Goal: Task Accomplishment & Management: Manage account settings

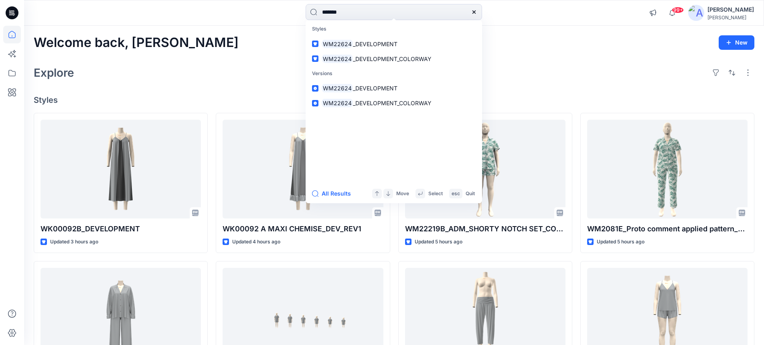
click at [306, 22] on div "******* Styles WM22624 _DEVELOPMENT WM22624 _DEVELOPMENT_COLORWAY Versions WM22…" at bounding box center [394, 13] width 177 height 18
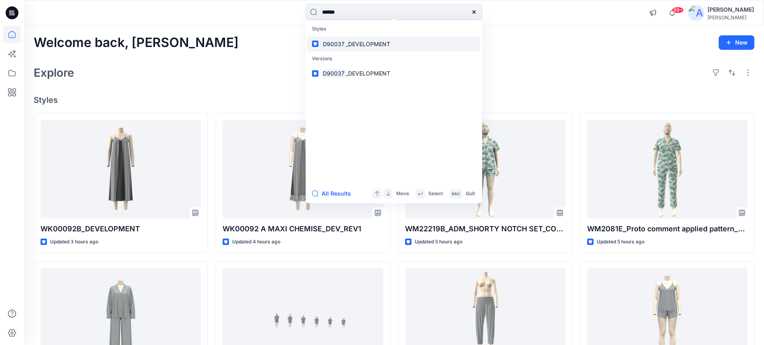
type input "******"
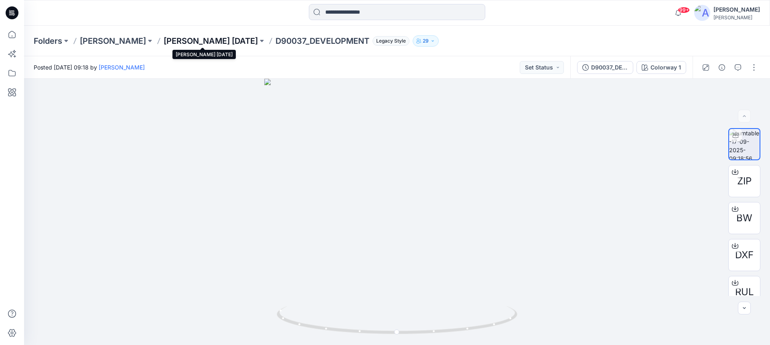
click at [193, 39] on p "DONNA KARAN Nov 25" at bounding box center [211, 40] width 94 height 11
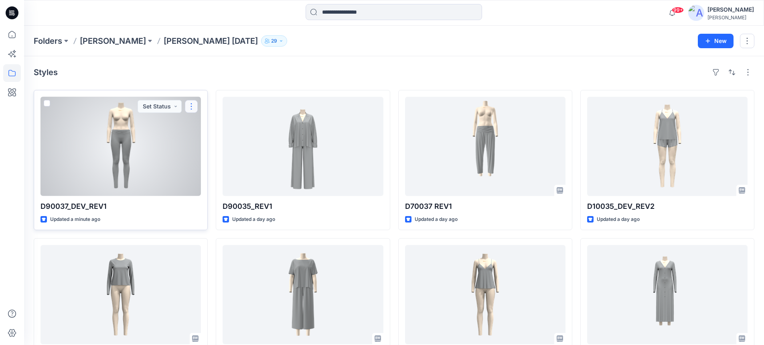
click at [192, 108] on button "button" at bounding box center [191, 106] width 13 height 13
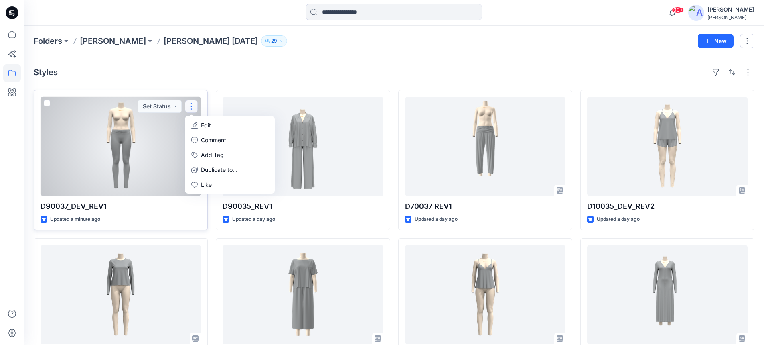
click at [203, 124] on p "Edit" at bounding box center [206, 125] width 10 height 8
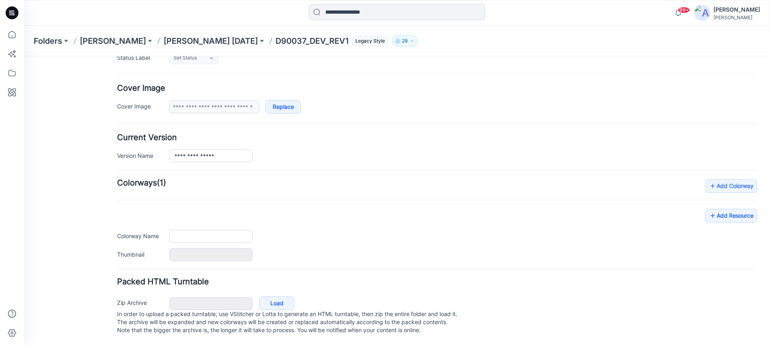
type input "**********"
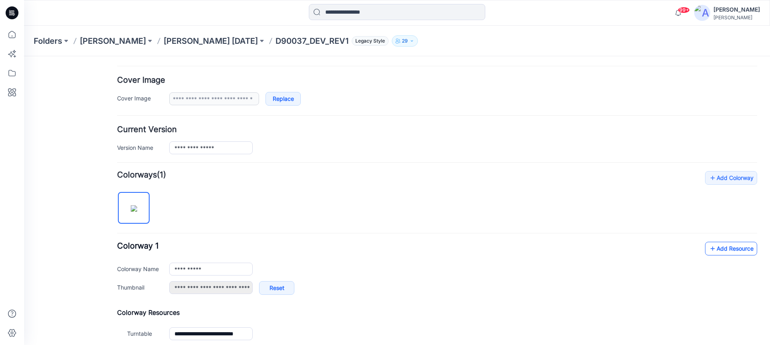
click at [720, 247] on link "Add Resource" at bounding box center [731, 248] width 52 height 14
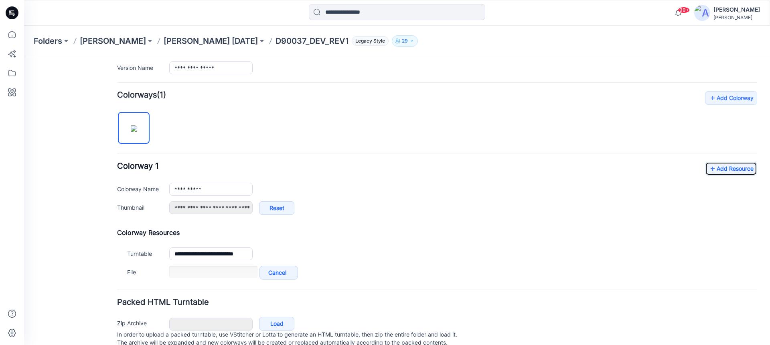
scroll to position [216, 0]
click at [728, 169] on link "Add Resource" at bounding box center [731, 168] width 52 height 14
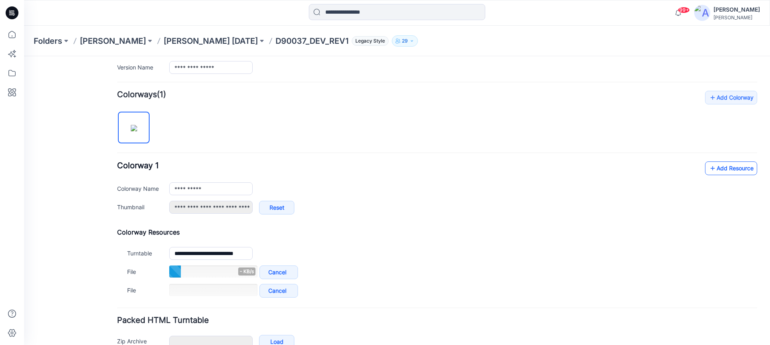
click at [709, 169] on icon at bounding box center [713, 168] width 8 height 13
click at [713, 167] on link "Add Resource" at bounding box center [731, 168] width 52 height 14
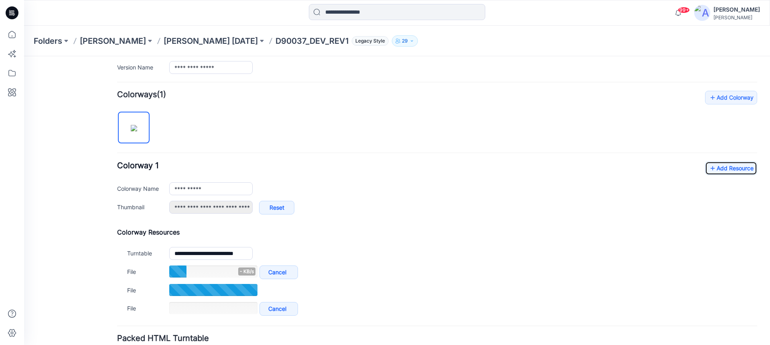
scroll to position [256, 0]
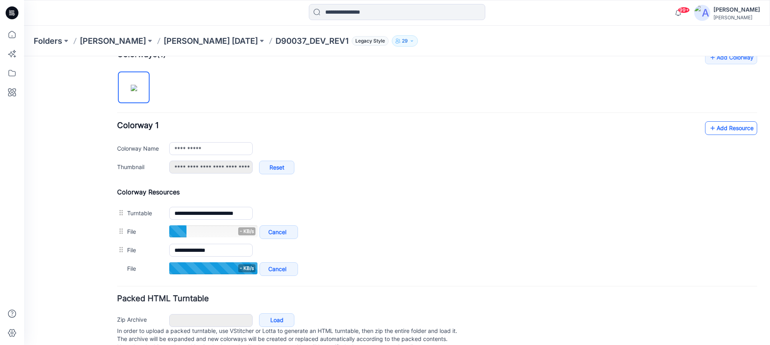
click at [715, 131] on link "Add Resource" at bounding box center [731, 128] width 52 height 14
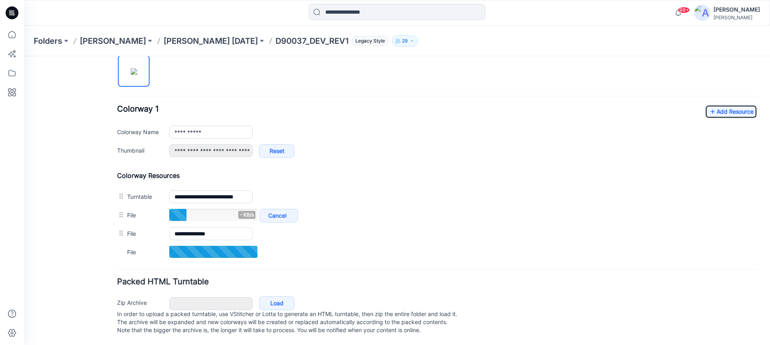
scroll to position [281, 0]
click at [714, 105] on link "Add Resource" at bounding box center [731, 112] width 52 height 14
click at [714, 104] on link "Add Resource" at bounding box center [731, 111] width 52 height 14
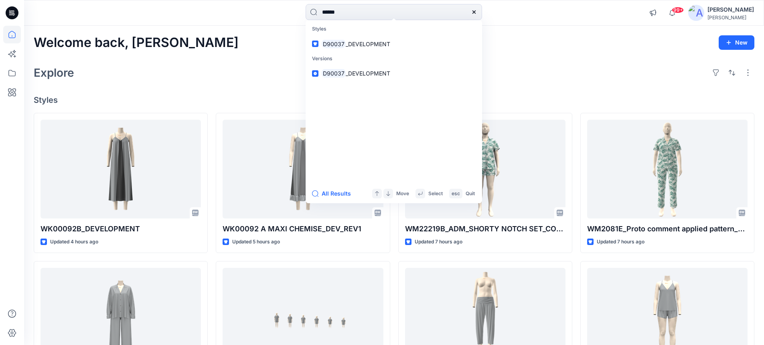
drag, startPoint x: 339, startPoint y: 18, endPoint x: 233, endPoint y: 46, distance: 109.9
click at [233, 46] on div "****** Styles D90037 _DEVELOPMENT Versions D90037 _DEVELOPMENT All Results Move…" at bounding box center [382, 293] width 764 height 587
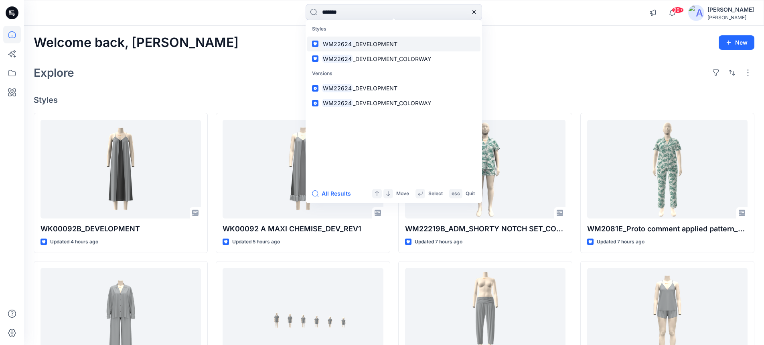
type input "*******"
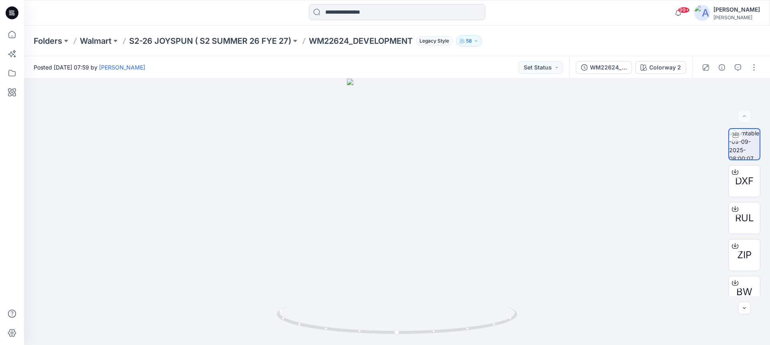
click at [162, 34] on div "Folders Walmart S2-26 JOYSPUN ( S2 SUMMER 26 FYE 27) WM22624_DEVELOPMENT Legacy…" at bounding box center [397, 41] width 746 height 30
click at [163, 39] on p "S2-26 JOYSPUN ( S2 SUMMER 26 FYE 27)" at bounding box center [210, 40] width 162 height 11
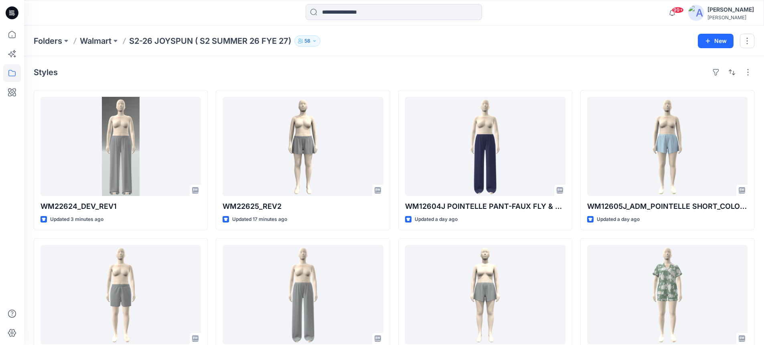
click at [162, 42] on p "S2-26 JOYSPUN ( S2 SUMMER 26 FYE 27)" at bounding box center [210, 40] width 162 height 11
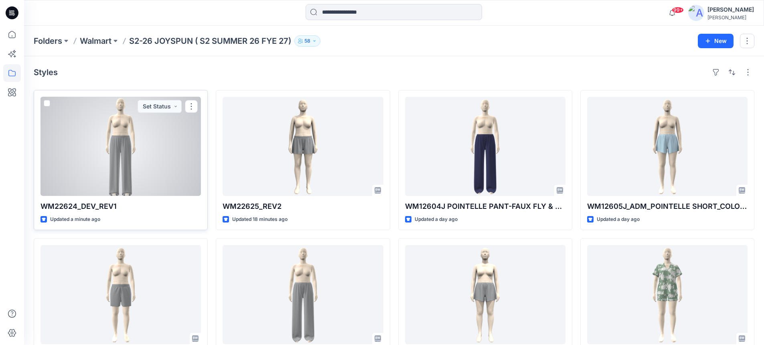
click at [152, 122] on div at bounding box center [121, 146] width 160 height 99
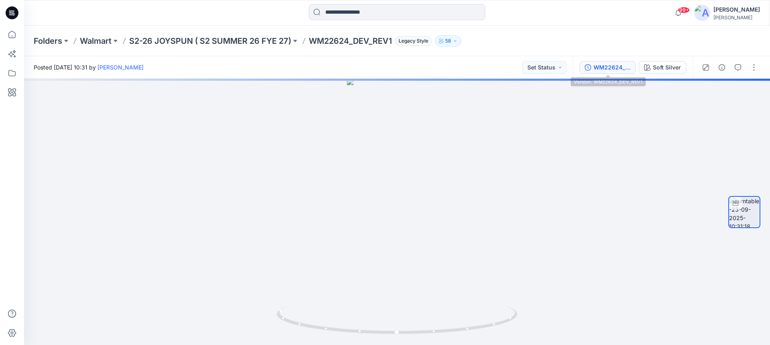
click at [613, 71] on div "WM22624_DEV_REV1" at bounding box center [612, 67] width 37 height 9
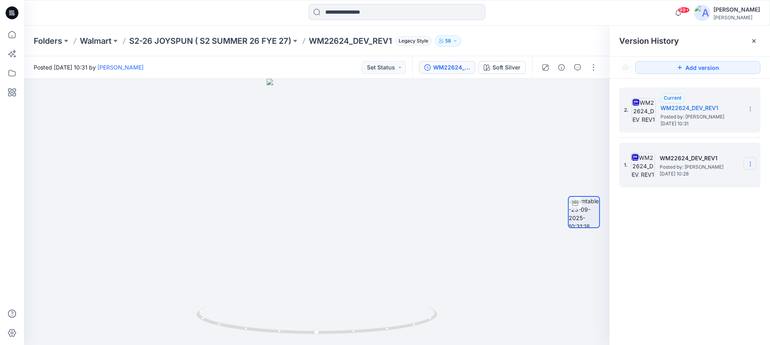
click at [751, 163] on icon at bounding box center [750, 163] width 6 height 6
click at [692, 249] on span "Delete Version" at bounding box center [695, 247] width 38 height 10
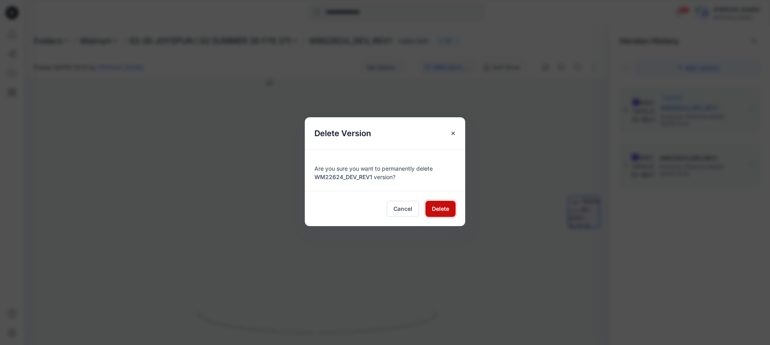
click at [441, 207] on span "Delete" at bounding box center [440, 208] width 17 height 8
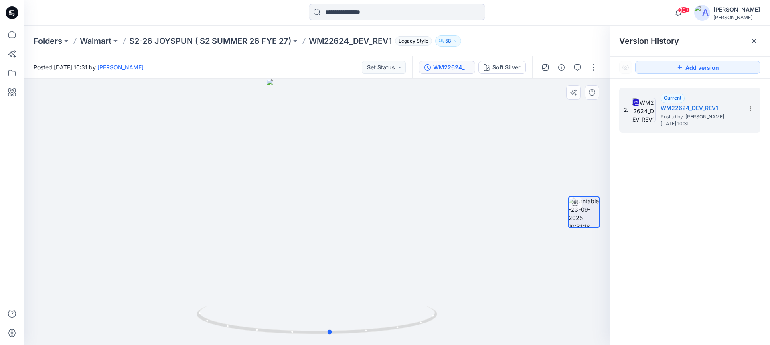
drag, startPoint x: 392, startPoint y: 327, endPoint x: 164, endPoint y: 298, distance: 229.7
click at [164, 298] on div at bounding box center [317, 212] width 586 height 266
click at [595, 70] on button "button" at bounding box center [593, 67] width 13 height 13
click at [541, 87] on p "Edit" at bounding box center [543, 86] width 10 height 8
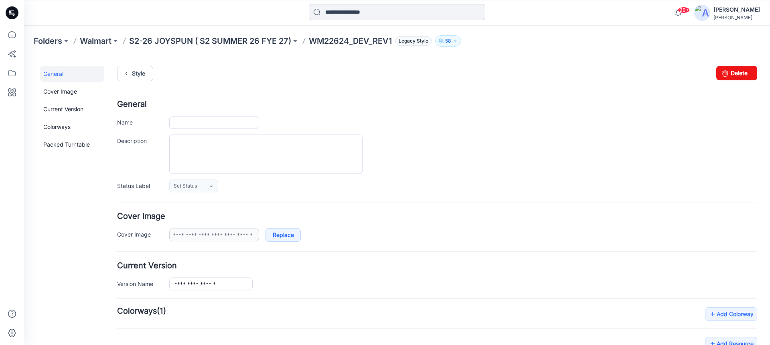
type input "**********"
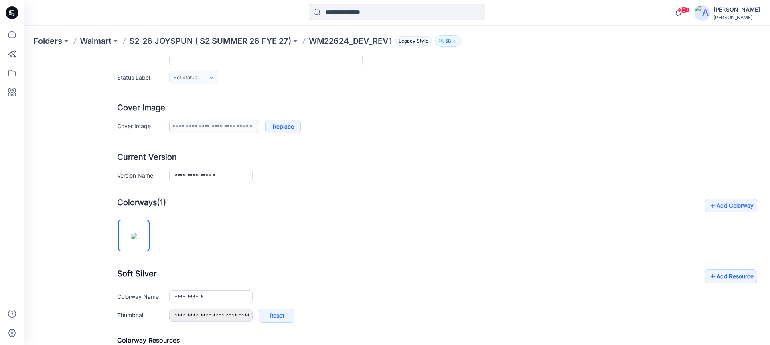
scroll to position [120, 0]
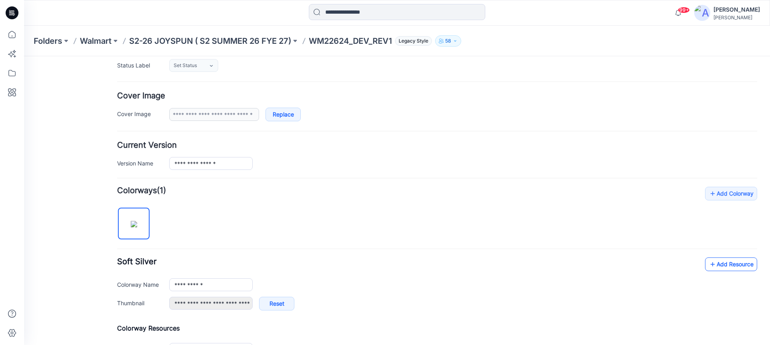
click at [716, 266] on link "Add Resource" at bounding box center [731, 264] width 52 height 14
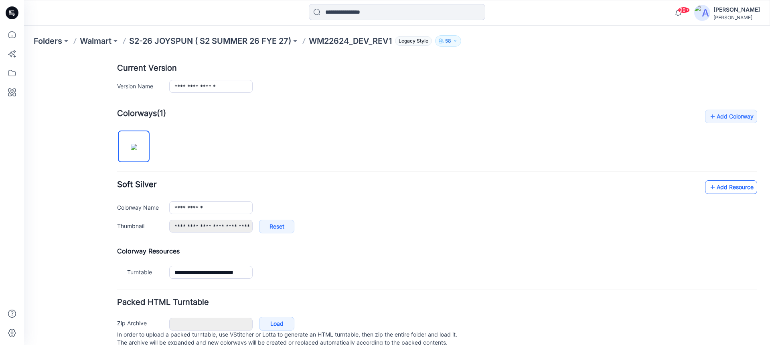
scroll to position [201, 0]
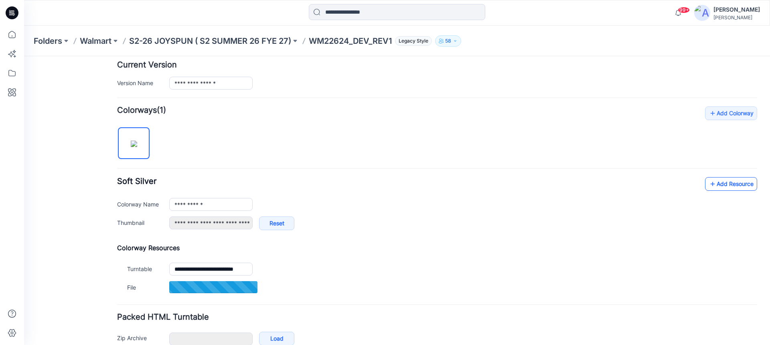
click at [718, 185] on link "Add Resource" at bounding box center [731, 184] width 52 height 14
click at [709, 187] on icon at bounding box center [713, 183] width 8 height 13
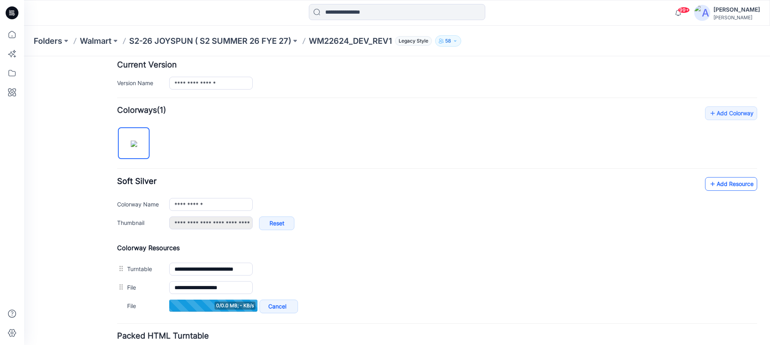
click at [714, 187] on link "Add Resource" at bounding box center [731, 184] width 52 height 14
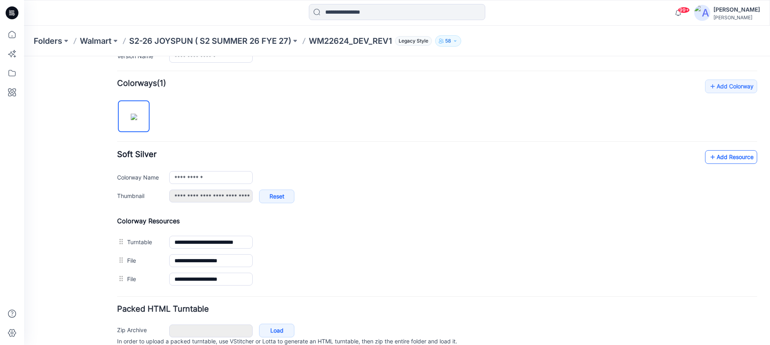
scroll to position [241, 0]
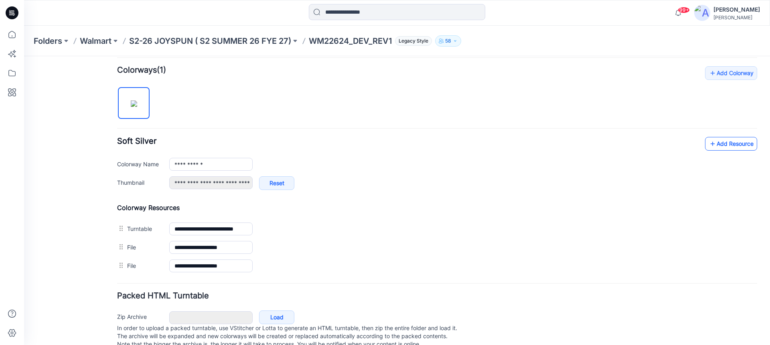
click at [719, 144] on link "Add Resource" at bounding box center [731, 144] width 52 height 14
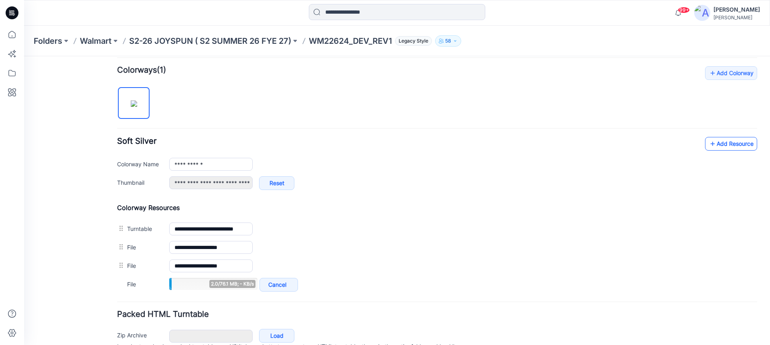
click at [712, 146] on link "Add Resource" at bounding box center [731, 144] width 52 height 14
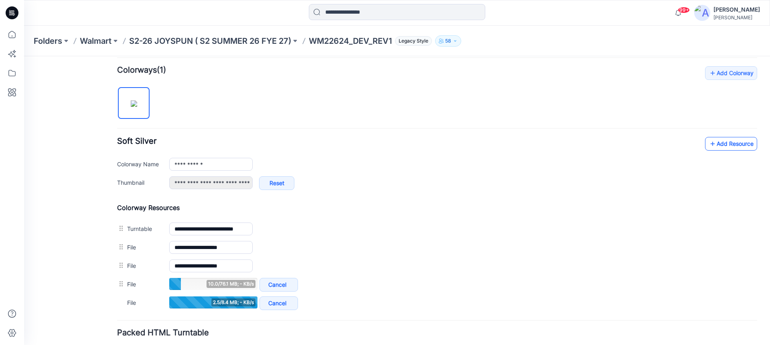
click at [729, 145] on link "Add Resource" at bounding box center [731, 144] width 52 height 14
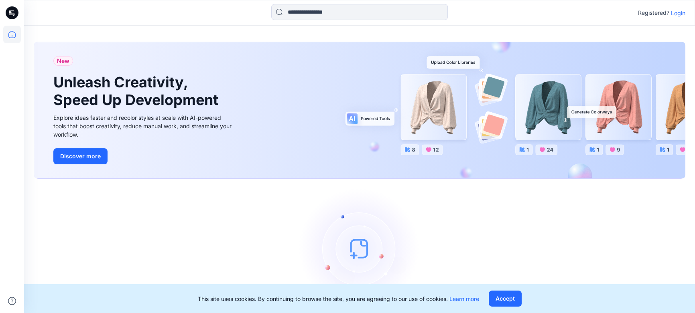
click at [678, 13] on p "Login" at bounding box center [678, 13] width 14 height 8
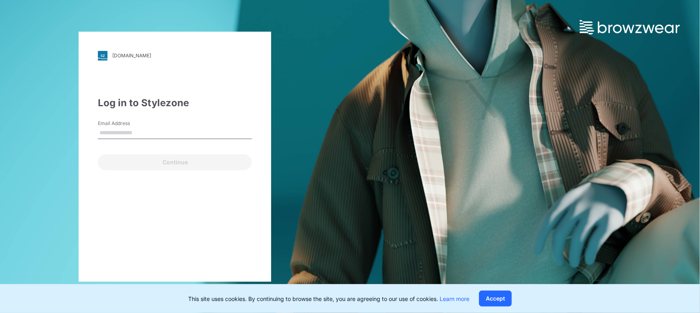
click at [144, 130] on input "Email Address" at bounding box center [175, 133] width 154 height 12
type input "**********"
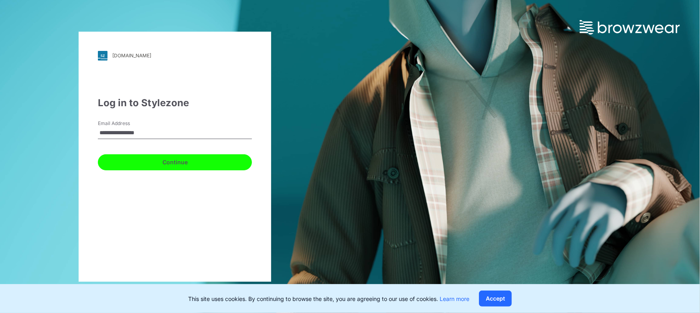
click at [185, 164] on button "Continue" at bounding box center [175, 162] width 154 height 16
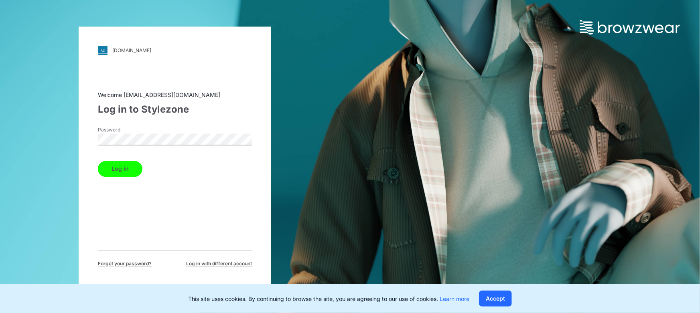
click at [122, 171] on button "Log in" at bounding box center [120, 169] width 45 height 16
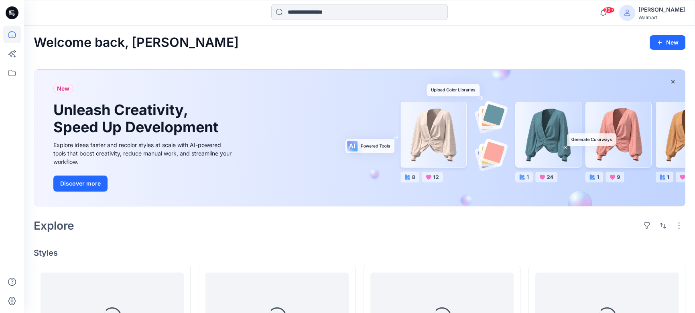
click at [310, 11] on input at bounding box center [359, 12] width 177 height 16
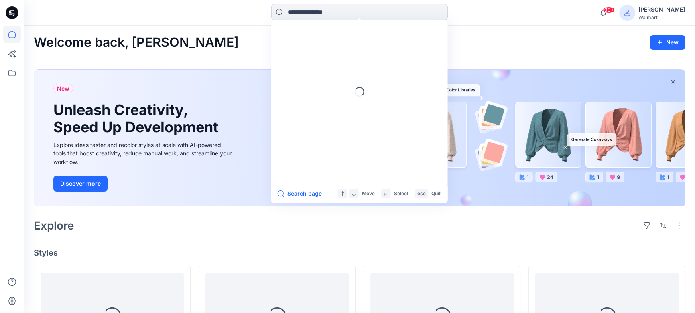
paste input "**********"
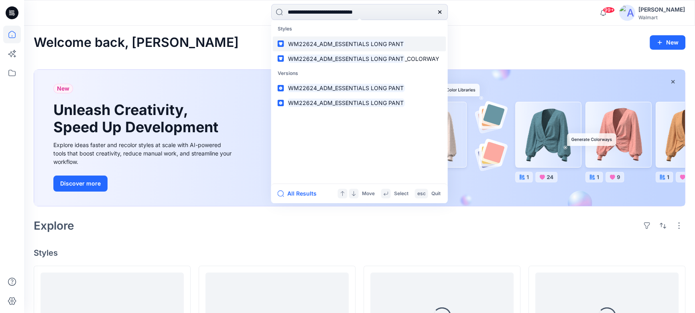
type input "**********"
click at [309, 44] on mark "WM22624_ADM_ESSENTIALS LONG PANT" at bounding box center [346, 43] width 118 height 9
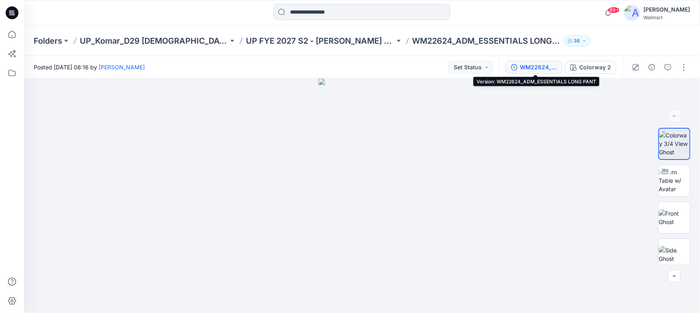
click at [536, 65] on div "WM22624_ADM_ESSENTIALS LONG PANT" at bounding box center [538, 67] width 37 height 9
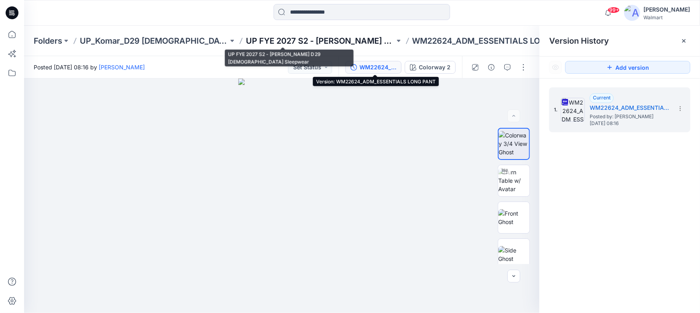
click at [249, 40] on p "UP FYE 2027 S2 - [PERSON_NAME] D29 [DEMOGRAPHIC_DATA] Sleepwear" at bounding box center [320, 40] width 148 height 11
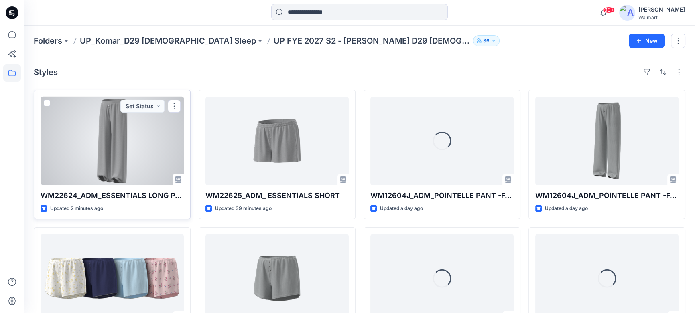
click at [156, 146] on div at bounding box center [112, 141] width 143 height 89
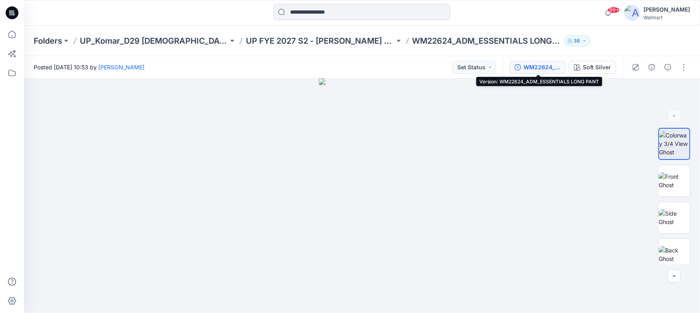
click at [539, 65] on div "WM22624_ADM_ESSENTIALS LONG PANT" at bounding box center [542, 67] width 37 height 9
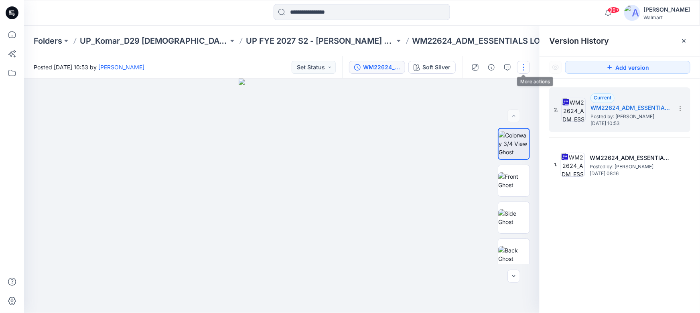
click at [522, 66] on button "button" at bounding box center [523, 67] width 13 height 13
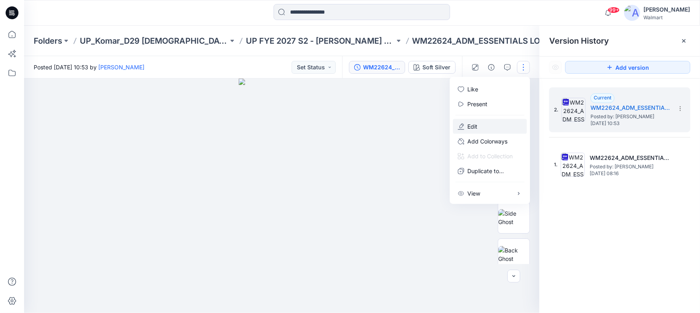
click at [471, 128] on p "Edit" at bounding box center [472, 126] width 10 height 8
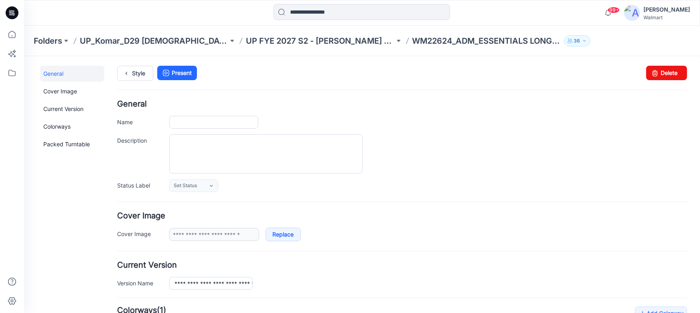
type input "**********"
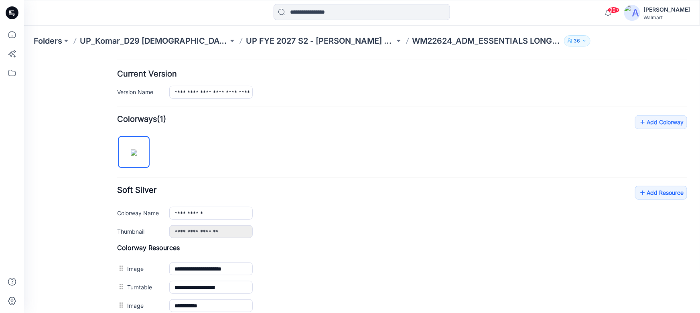
scroll to position [219, 0]
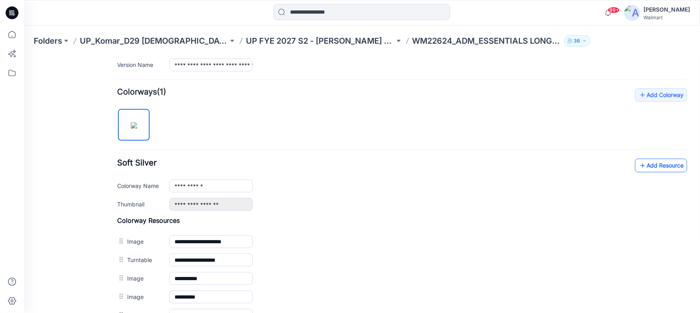
click at [654, 165] on link "Add Resource" at bounding box center [661, 165] width 52 height 14
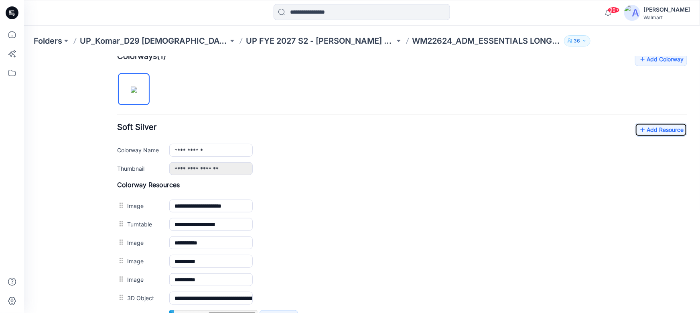
scroll to position [292, 0]
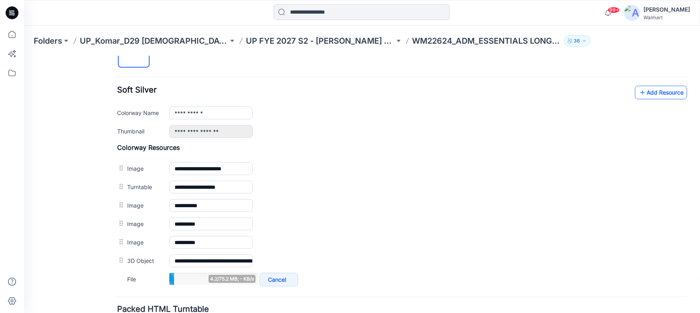
click at [649, 94] on link "Add Resource" at bounding box center [661, 92] width 52 height 14
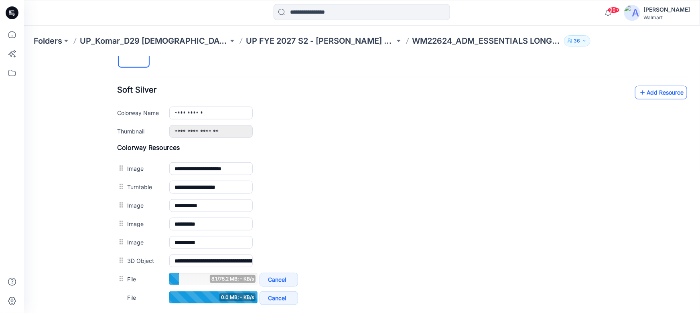
click at [638, 94] on icon at bounding box center [642, 92] width 8 height 13
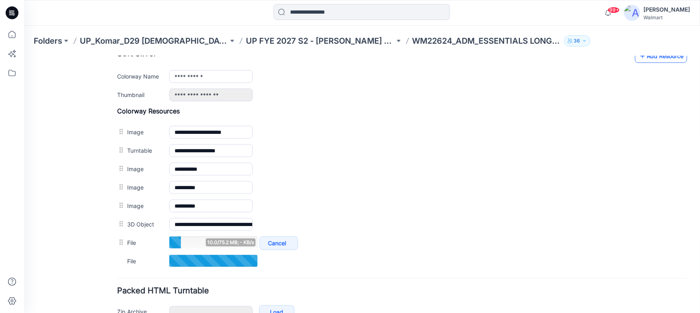
click at [651, 59] on link "Add Resource" at bounding box center [661, 56] width 52 height 14
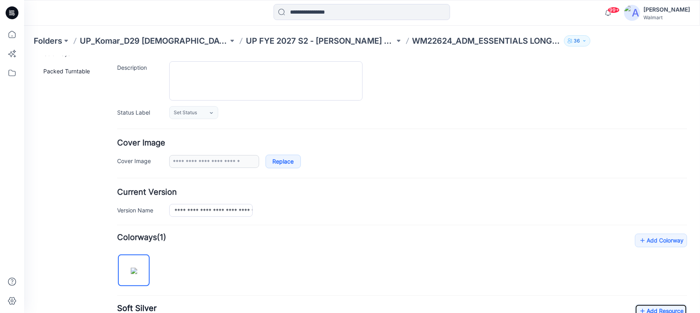
scroll to position [0, 0]
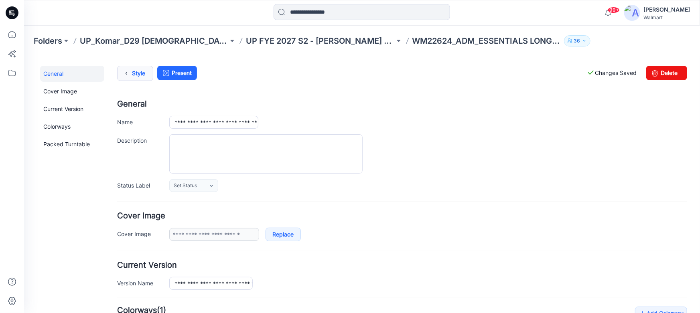
click at [140, 72] on link "Style" at bounding box center [135, 72] width 36 height 15
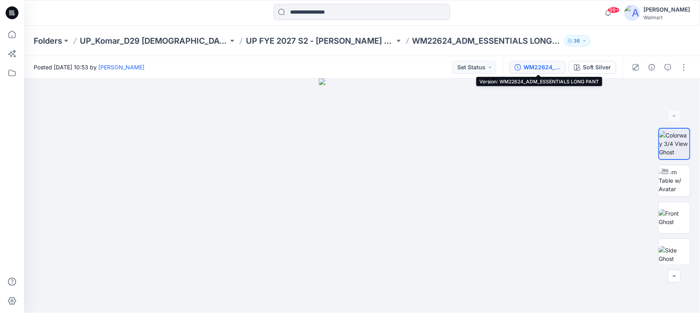
click at [544, 65] on div "WM22624_ADM_ESSENTIALS LONG PANT" at bounding box center [542, 67] width 37 height 9
